Goal: Navigation & Orientation: Find specific page/section

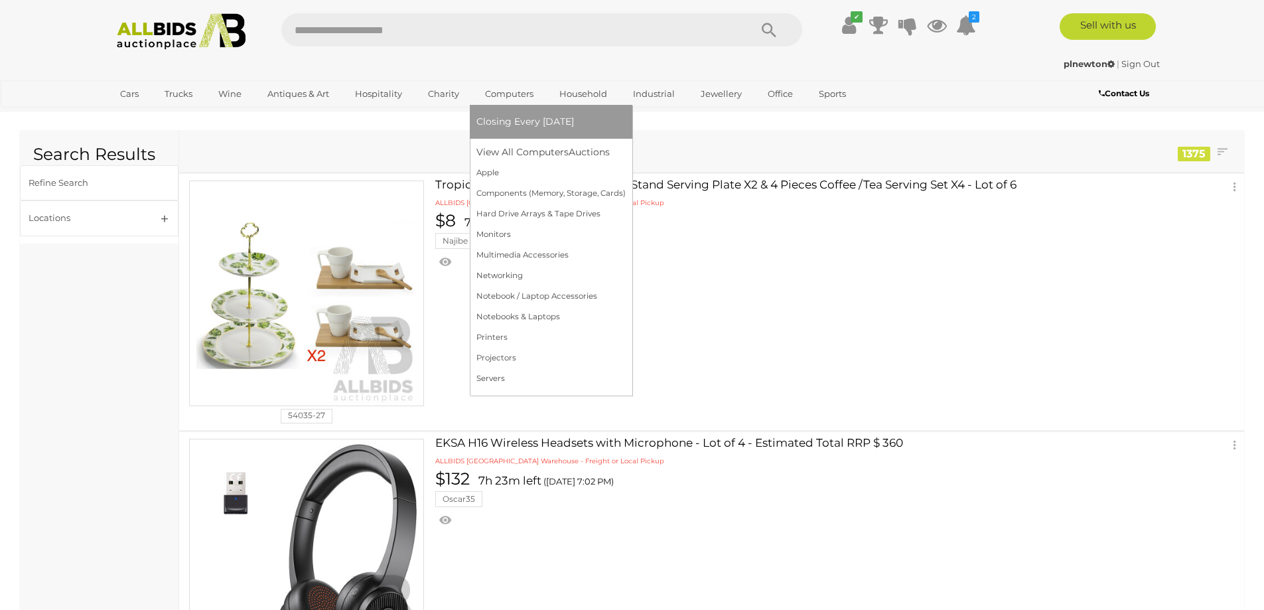
click at [514, 92] on link "Computers" at bounding box center [509, 94] width 66 height 22
click at [527, 316] on link "Notebooks & Laptops" at bounding box center [550, 317] width 149 height 21
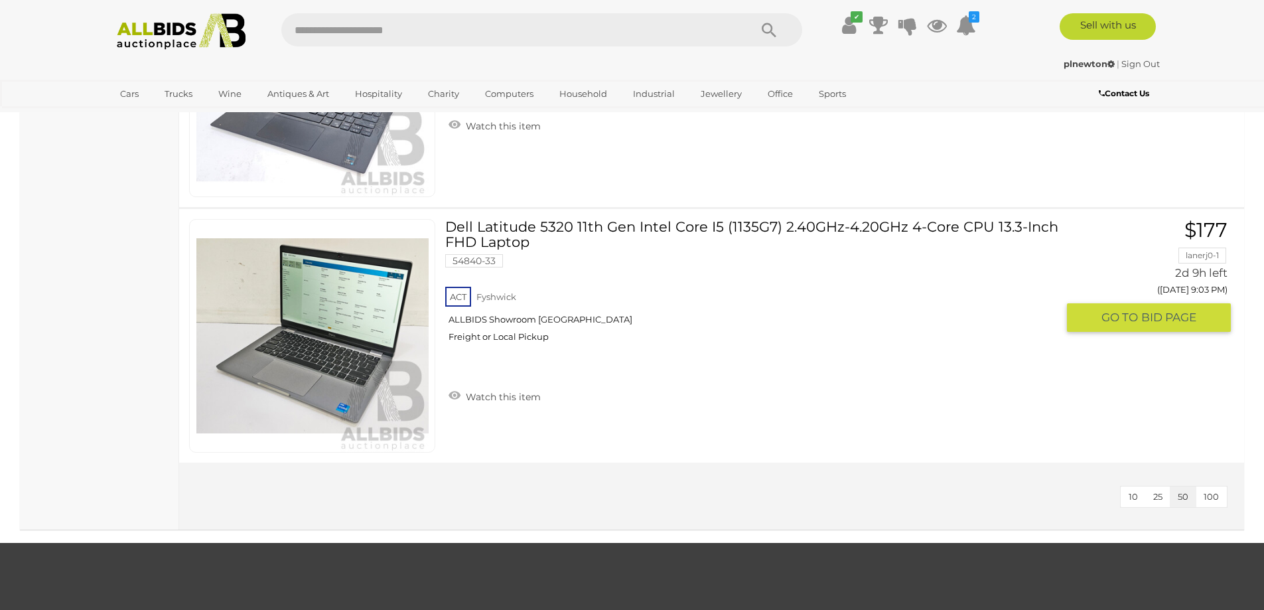
scroll to position [3650, 0]
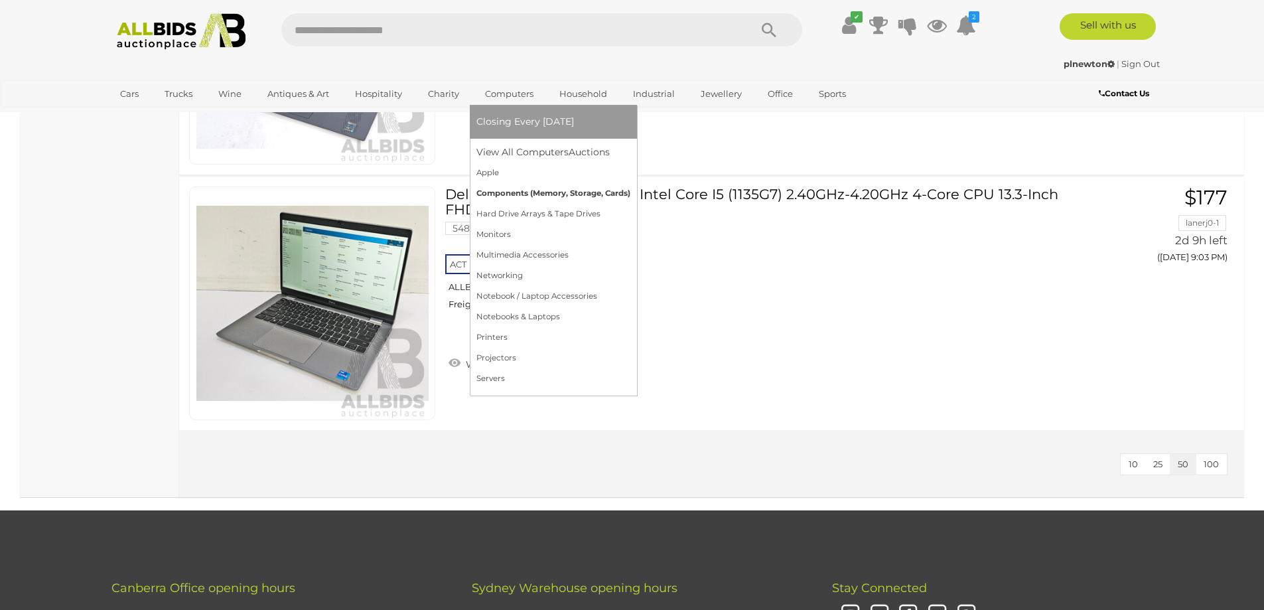
click at [541, 190] on link "Components (Memory, Storage, Cards)" at bounding box center [553, 193] width 154 height 21
